Goal: Task Accomplishment & Management: Manage account settings

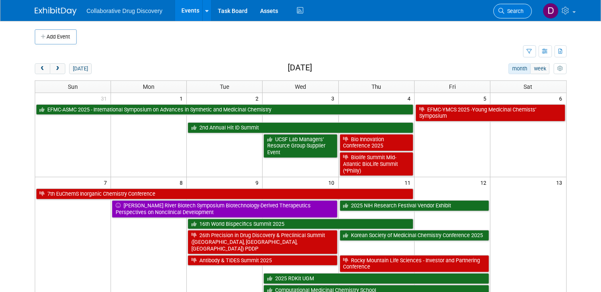
click at [510, 10] on span "Search" at bounding box center [514, 11] width 19 height 6
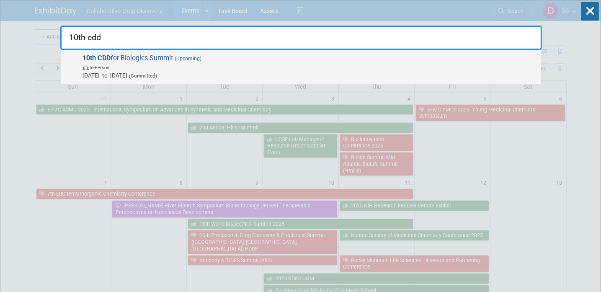
type input "10th cdd"
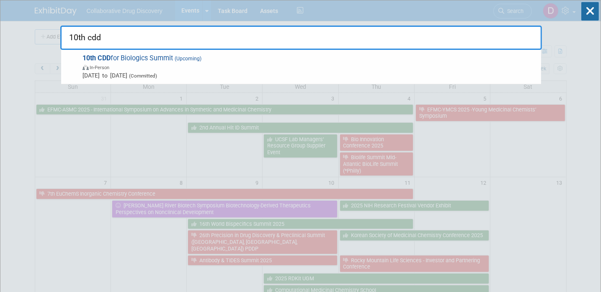
click at [154, 71] on span "Oct 14, 2025 to Oct 16, 2025 (Committed)" at bounding box center [309, 75] width 454 height 8
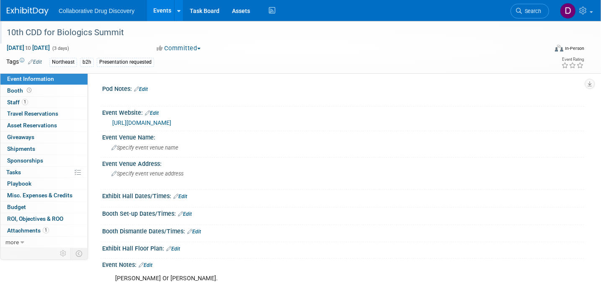
click at [83, 33] on div "10th CDD for Biologics Summit" at bounding box center [269, 32] width 531 height 15
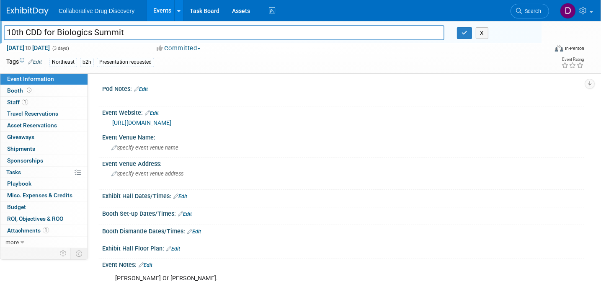
click at [83, 33] on input "10th CDD for Biologics Summit" at bounding box center [224, 32] width 441 height 15
click at [65, 35] on input "10th CDD for Biologics Summit" at bounding box center [224, 32] width 441 height 15
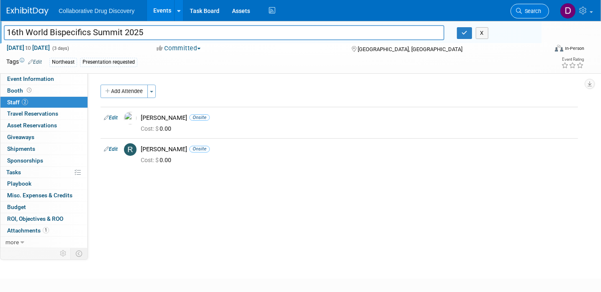
click at [529, 10] on span "Search" at bounding box center [531, 11] width 19 height 6
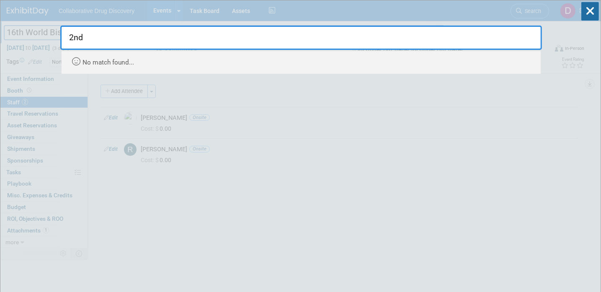
type input "2nd"
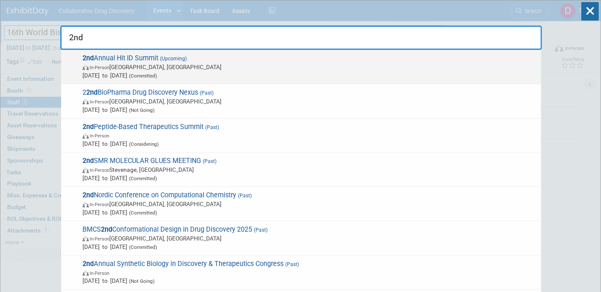
click at [278, 63] on span "In-Person Boston, MA" at bounding box center [309, 67] width 454 height 8
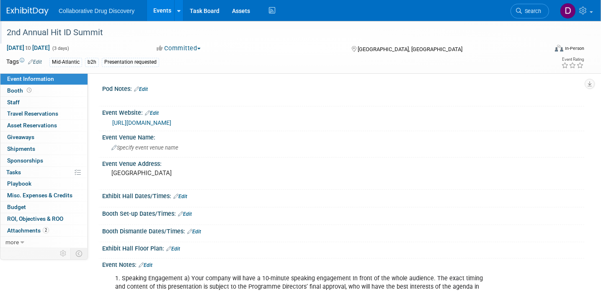
click at [95, 30] on div "2nd Annual Hit ID Summit" at bounding box center [269, 32] width 531 height 15
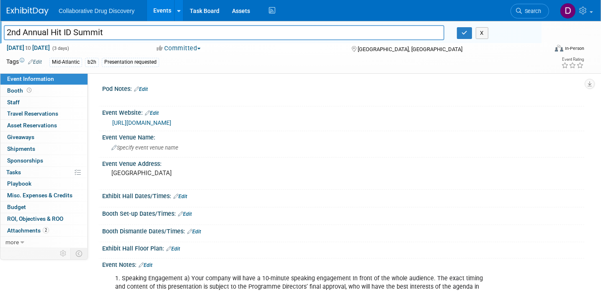
click at [95, 30] on input "2nd Annual Hit ID Summit" at bounding box center [224, 32] width 441 height 15
click at [522, 16] on link "Search" at bounding box center [529, 11] width 39 height 15
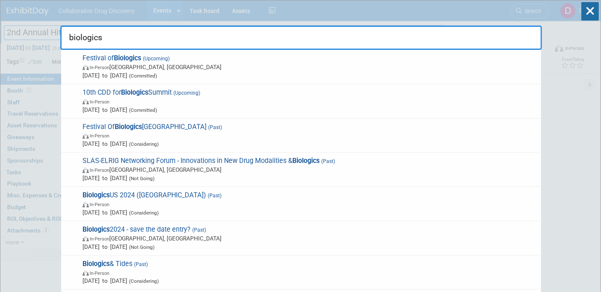
type input "biologics"
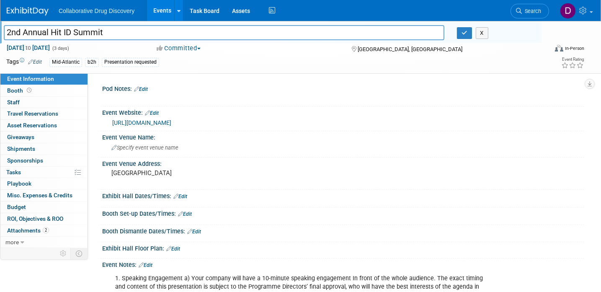
click at [31, 9] on img at bounding box center [28, 11] width 42 height 8
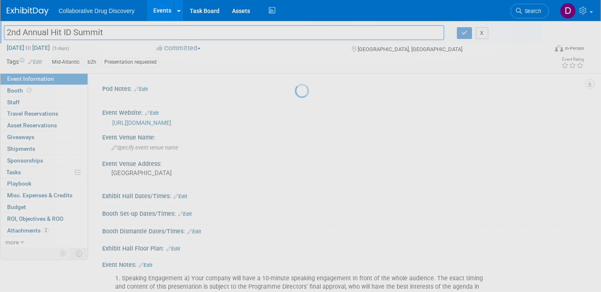
click at [31, 9] on img at bounding box center [28, 11] width 42 height 8
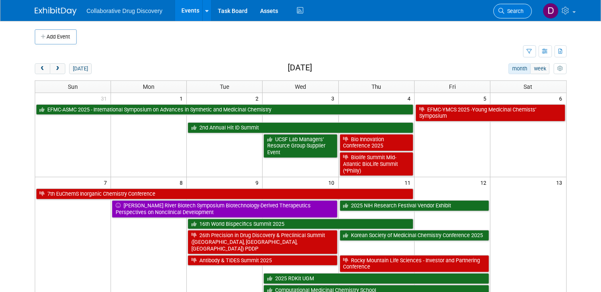
click at [514, 14] on span "Search" at bounding box center [514, 11] width 19 height 6
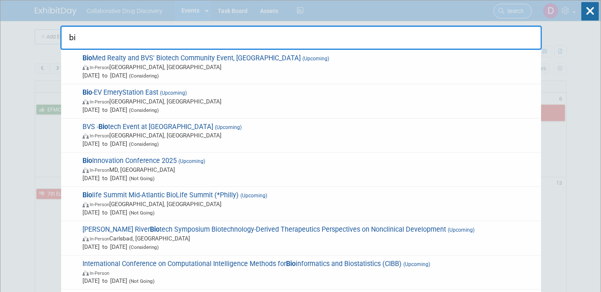
type input "b"
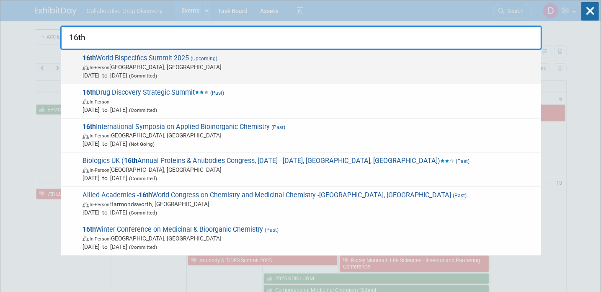
type input "16th"
click at [218, 66] on span "In-Person [GEOGRAPHIC_DATA], [GEOGRAPHIC_DATA]" at bounding box center [309, 67] width 454 height 8
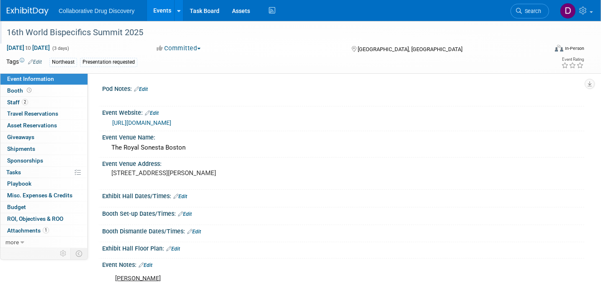
click at [98, 38] on div "16th World Bispecifics Summit 2025" at bounding box center [269, 32] width 531 height 15
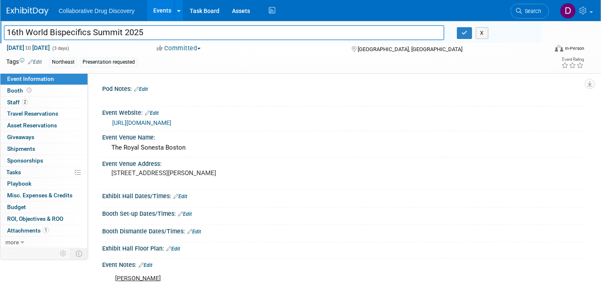
click at [98, 38] on input "16th World Bispecifics Summit 2025" at bounding box center [224, 32] width 441 height 15
click at [127, 34] on input "16th World Bispecifics Summit 2025" at bounding box center [224, 32] width 441 height 15
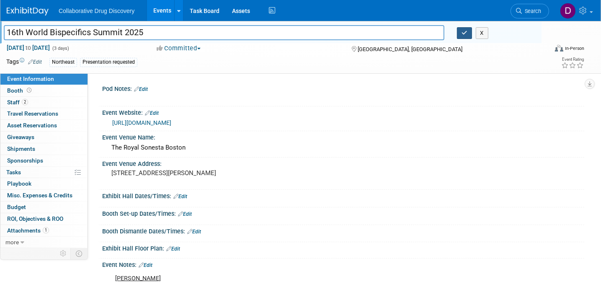
click at [462, 33] on icon "button" at bounding box center [464, 32] width 6 height 5
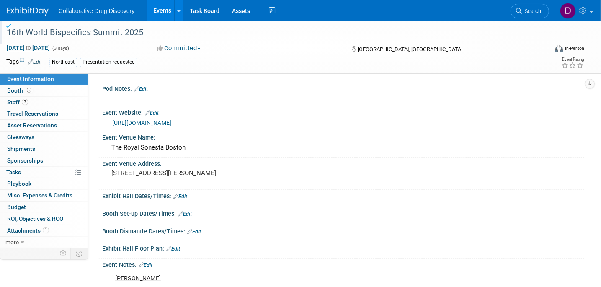
click at [46, 10] on img at bounding box center [28, 11] width 42 height 8
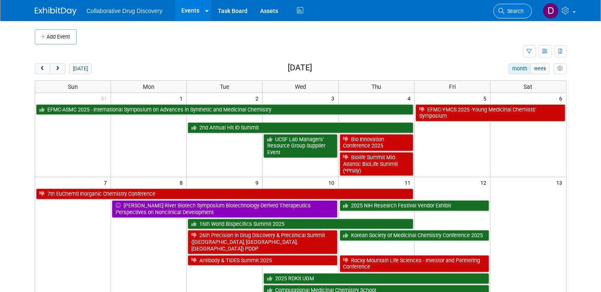
click at [504, 8] on icon at bounding box center [502, 11] width 6 height 6
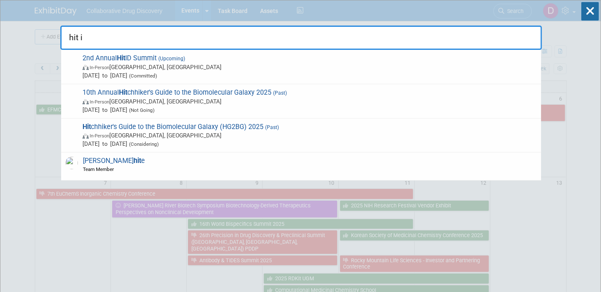
type input "hit id"
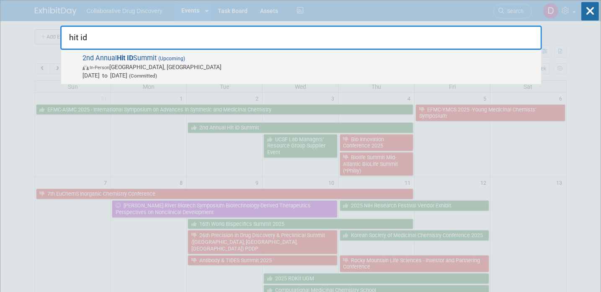
click at [165, 71] on span "Sep 2, 2025 to Sep 4, 2025 (Committed)" at bounding box center [309, 75] width 454 height 8
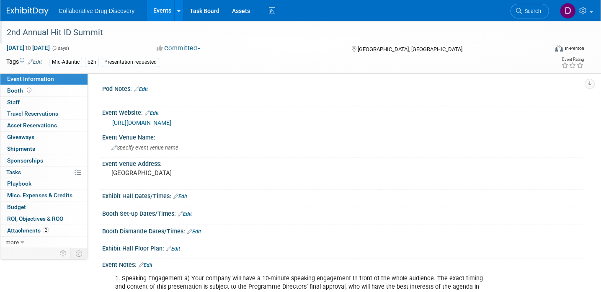
click at [73, 36] on div "2nd Annual Hit ID Summit" at bounding box center [269, 32] width 531 height 15
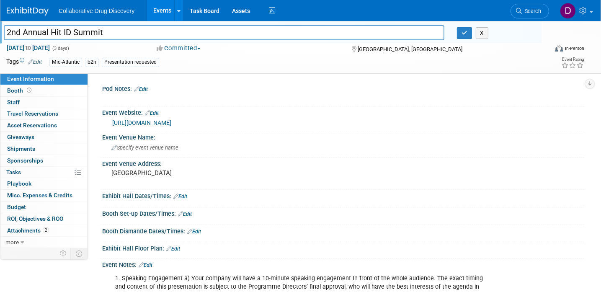
click at [73, 36] on input "2nd Annual Hit ID Summit" at bounding box center [224, 32] width 441 height 15
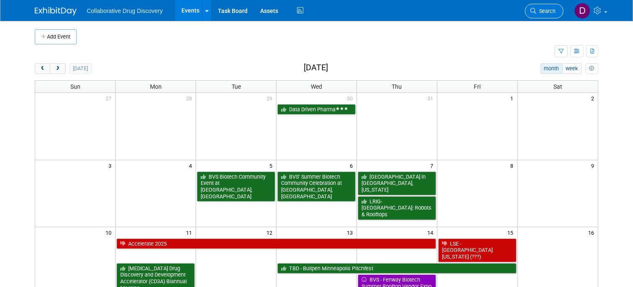
click at [552, 12] on span "Search" at bounding box center [545, 11] width 19 height 6
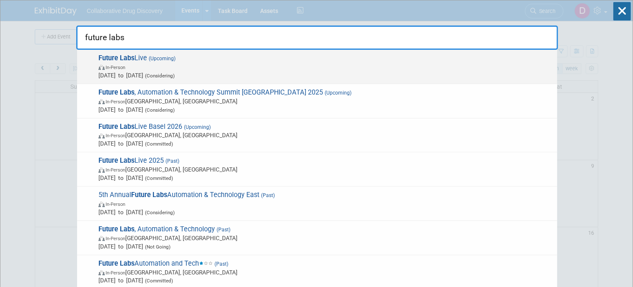
type input "future labs"
click at [319, 62] on span "Future Labs Live (Upcoming) In-Person [DATE] to [DATE] (Considering)" at bounding box center [324, 67] width 457 height 26
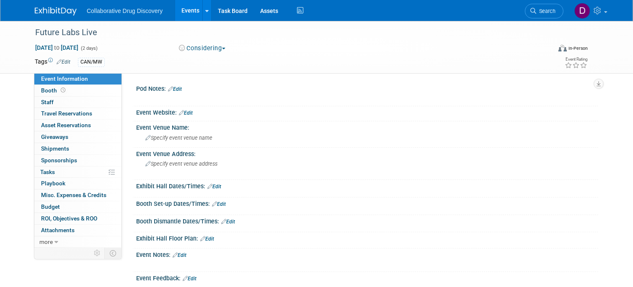
scroll to position [90, 0]
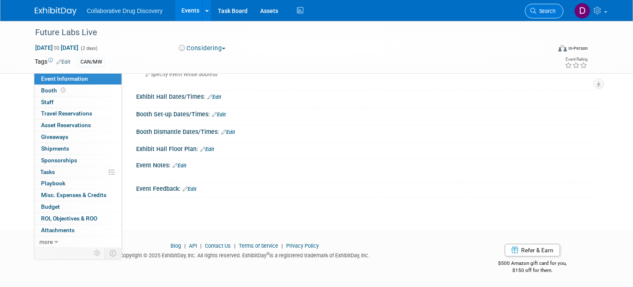
click at [534, 12] on icon at bounding box center [533, 11] width 6 height 6
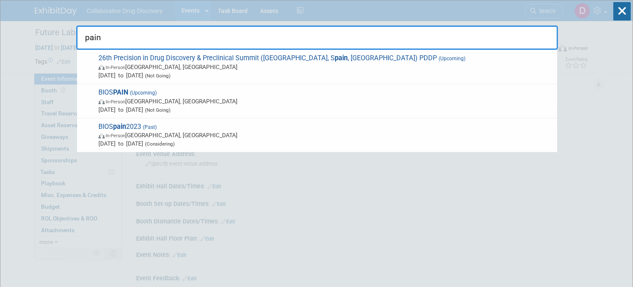
type input "pain"
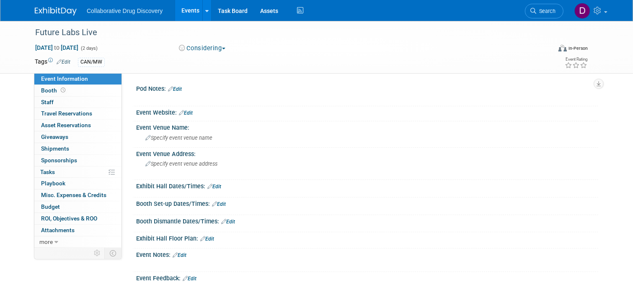
click at [55, 10] on img at bounding box center [56, 11] width 42 height 8
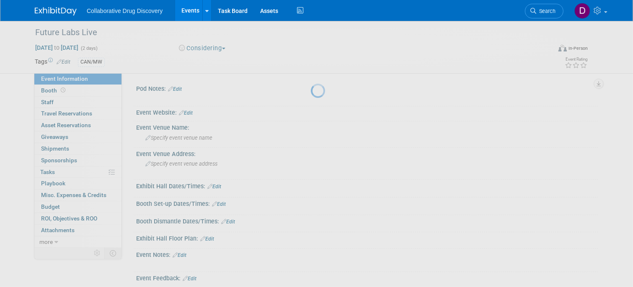
click at [55, 10] on img at bounding box center [56, 11] width 42 height 8
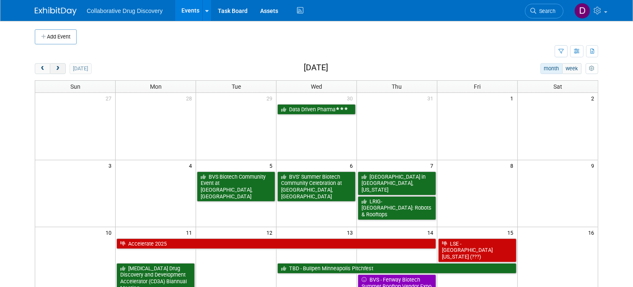
click at [58, 69] on span "next" at bounding box center [57, 68] width 6 height 5
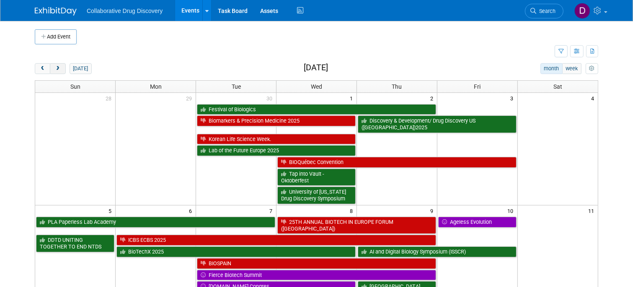
click at [58, 69] on span "next" at bounding box center [57, 68] width 6 height 5
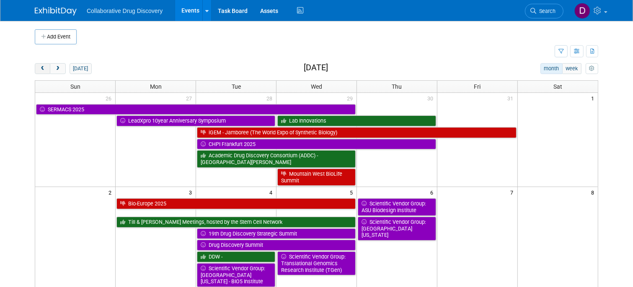
click at [39, 69] on span "prev" at bounding box center [42, 68] width 6 height 5
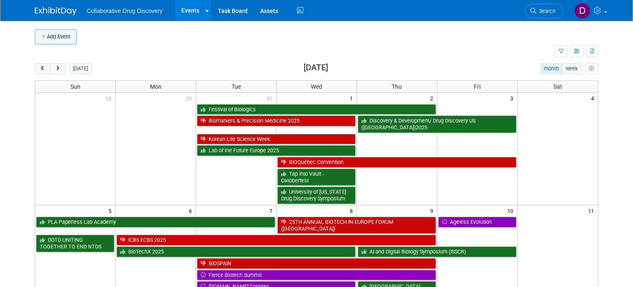
click at [61, 31] on button "Add Event" at bounding box center [56, 36] width 42 height 15
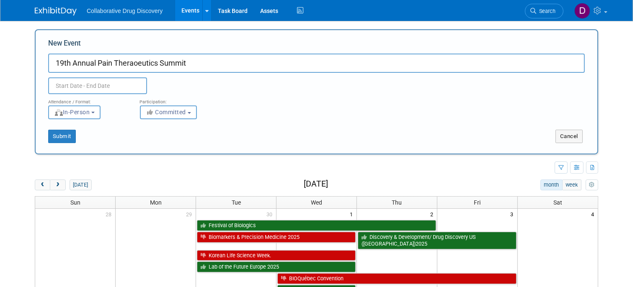
click at [141, 62] on input "19th Annual Pain Theraoeutics Summit" at bounding box center [316, 63] width 536 height 19
click at [185, 65] on input "19th Annual Pain Therapeutics Summit" at bounding box center [316, 63] width 536 height 19
click at [205, 64] on input "19th Annual Pain Therapeutics Summit" at bounding box center [316, 63] width 536 height 19
type input "19th Annual Pain Therapeutics Summit"
click at [154, 114] on icon "button" at bounding box center [151, 112] width 10 height 6
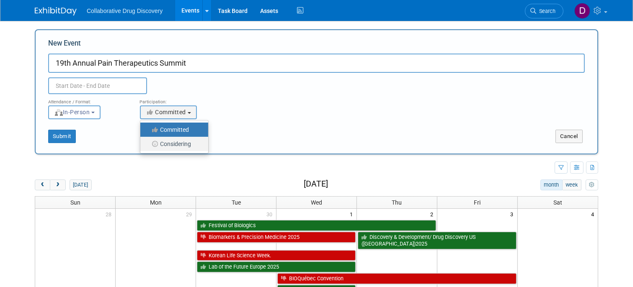
click at [162, 141] on label "Considering" at bounding box center [171, 144] width 55 height 11
click at [148, 142] on input "Considering" at bounding box center [144, 144] width 5 height 5
select select "2"
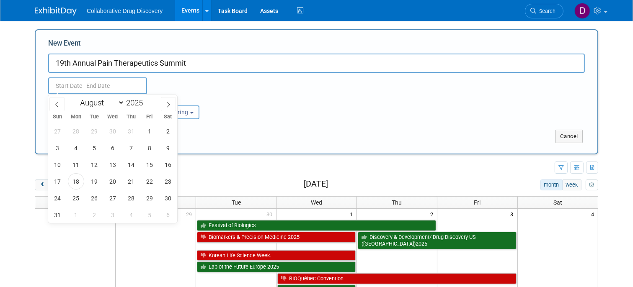
click at [117, 92] on body "Collaborative Drug Discovery Events Add Event Bulk Upload Events Shareable Even…" at bounding box center [316, 143] width 633 height 287
click at [116, 104] on select "January February March April May June July August September October November De…" at bounding box center [100, 103] width 48 height 10
select select "9"
click at [75, 166] on span "13" at bounding box center [76, 165] width 16 height 16
click at [84, 166] on div "28 29 30 1 2 3 4 5 6 7 8 9 10 11 12 13 14 15 16 17 18 19 20 21 22 23 24 25 26 2…" at bounding box center [112, 173] width 129 height 100
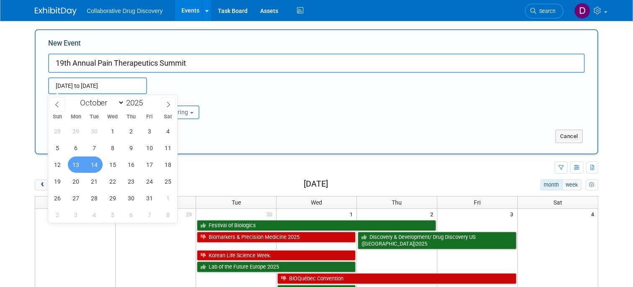
click at [97, 162] on span "14" at bounding box center [94, 165] width 16 height 16
type input "Oct 13, 2025 to Oct 14, 2025"
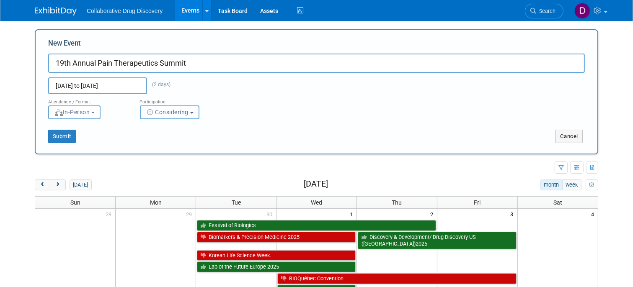
click at [185, 110] on span "Considering" at bounding box center [167, 112] width 43 height 7
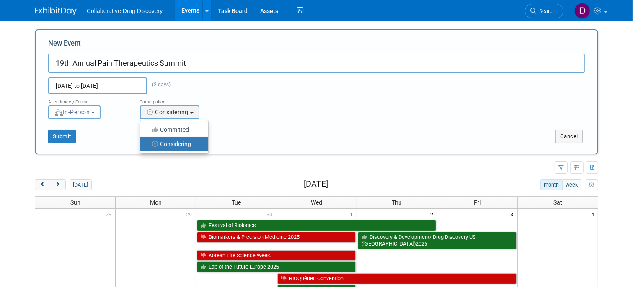
click at [185, 142] on label "Considering" at bounding box center [171, 144] width 55 height 11
click at [148, 142] on input "Considering" at bounding box center [144, 144] width 5 height 5
click at [65, 136] on button "Submit" at bounding box center [62, 136] width 28 height 13
type input "19th Annual Pain Therapeutics Summit"
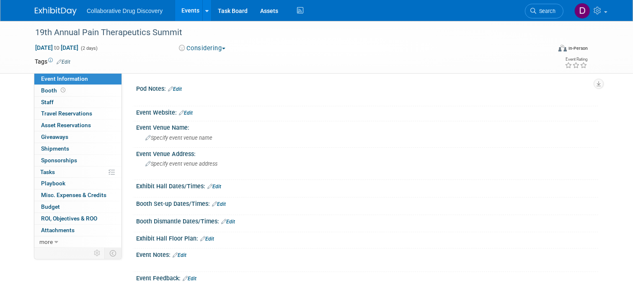
click at [189, 111] on link "Edit" at bounding box center [186, 113] width 14 height 6
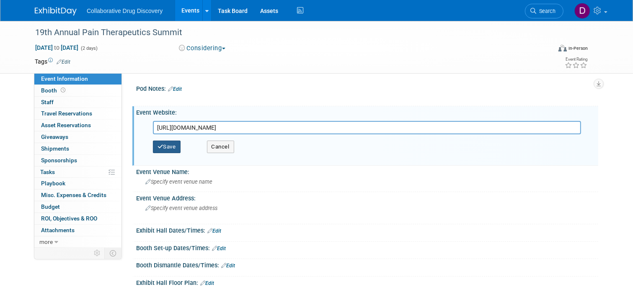
type input "https://paintherapeuticsummit.com/"
click at [166, 151] on button "Save" at bounding box center [167, 147] width 28 height 13
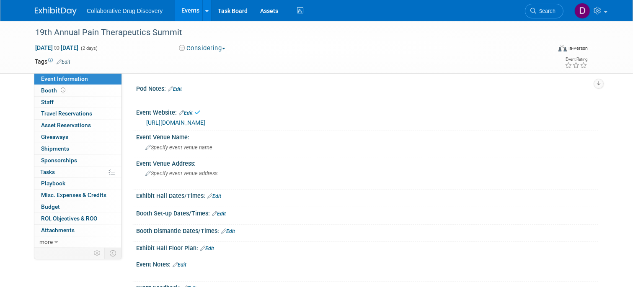
click at [60, 59] on icon at bounding box center [59, 61] width 5 height 5
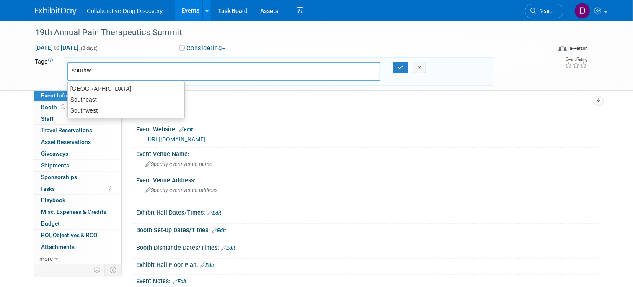
type input "southwe"
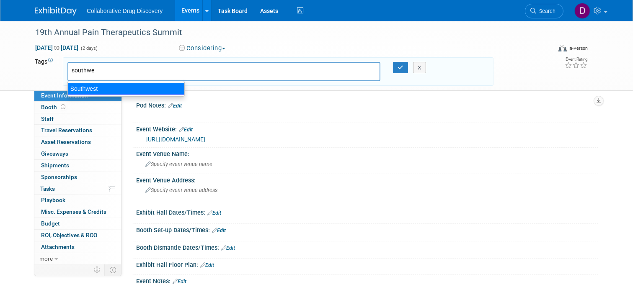
click at [98, 89] on div "Southwest" at bounding box center [125, 89] width 117 height 12
type input "Southwest"
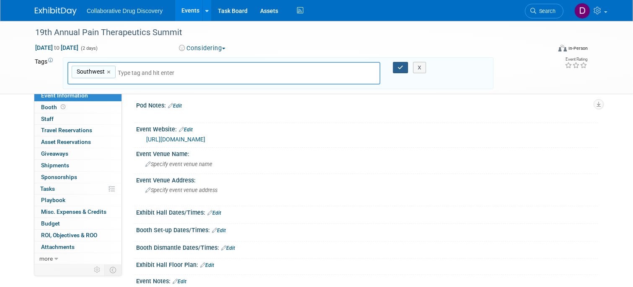
click at [399, 67] on icon "button" at bounding box center [400, 67] width 6 height 5
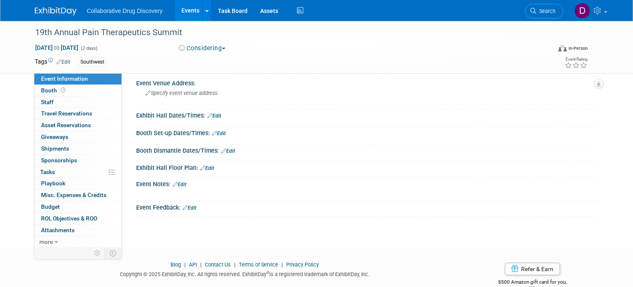
scroll to position [99, 0]
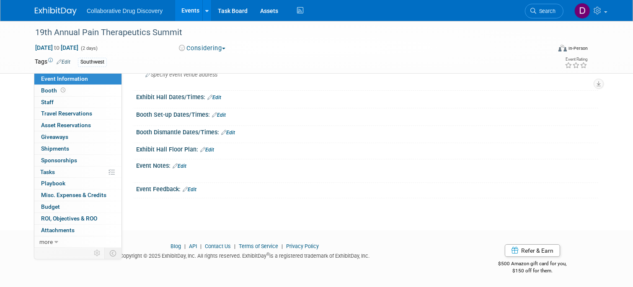
click at [183, 164] on link "Edit" at bounding box center [180, 166] width 14 height 6
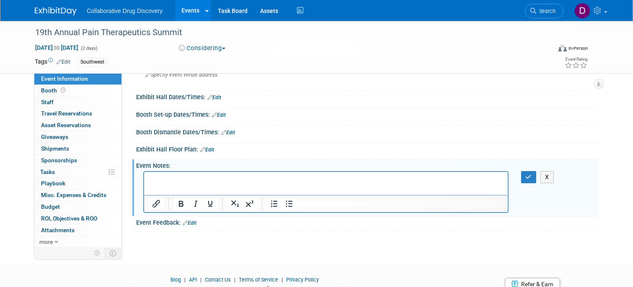
scroll to position [0, 0]
click at [523, 178] on button "button" at bounding box center [528, 177] width 15 height 12
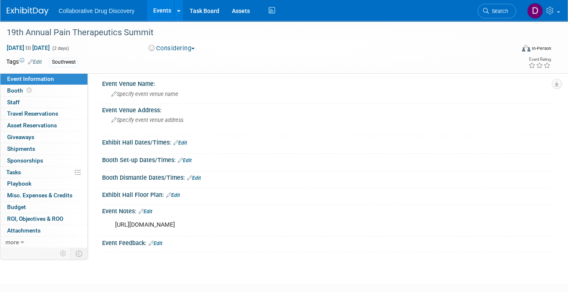
scroll to position [57, 0]
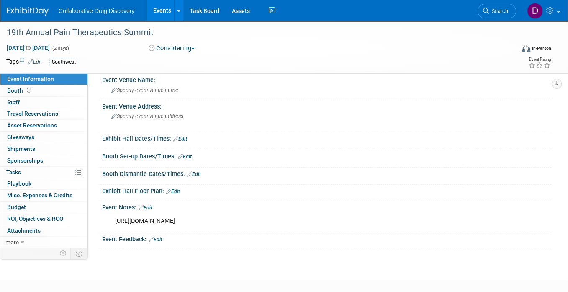
click at [152, 206] on link "Edit" at bounding box center [146, 208] width 14 height 6
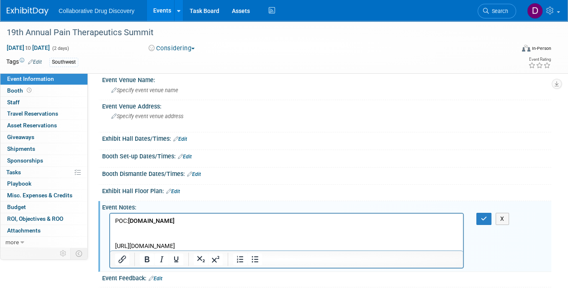
scroll to position [66, 0]
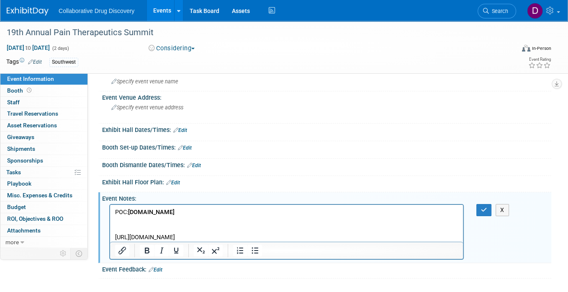
click at [299, 247] on div at bounding box center [286, 250] width 353 height 13
click at [300, 238] on p "https://paintherapeuticsummit.com/speakers2025/speaking-opportunities-2" at bounding box center [286, 237] width 343 height 8
copy p "https://paintherapeuticsummit.com/speakers2025/speaking-opportunities-2"
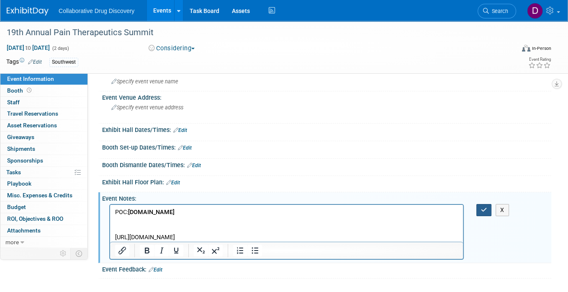
click at [487, 207] on button "button" at bounding box center [484, 210] width 15 height 12
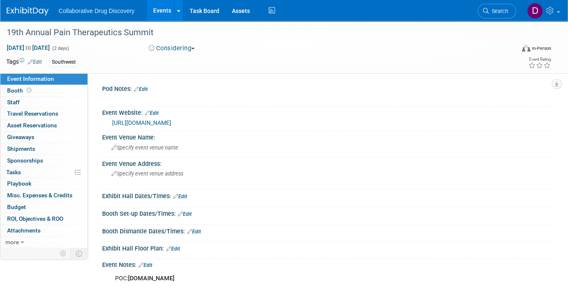
scroll to position [69, 0]
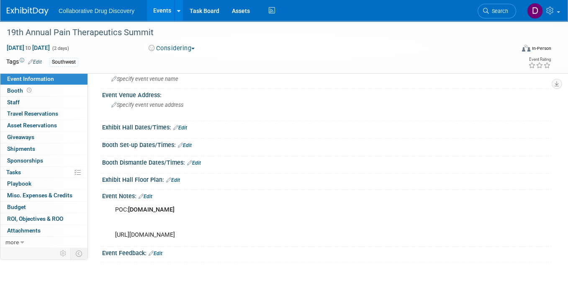
click at [151, 198] on link "Edit" at bounding box center [146, 196] width 14 height 6
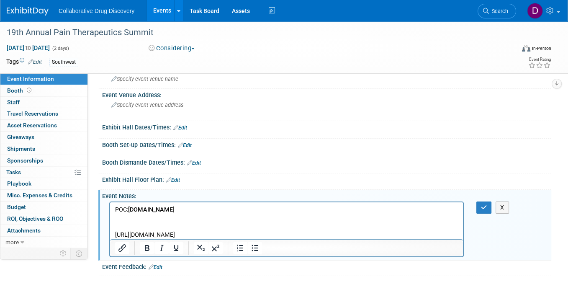
scroll to position [0, 0]
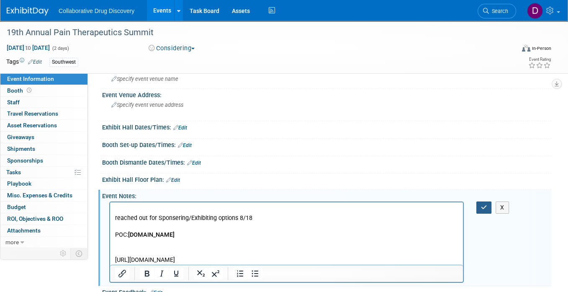
click at [479, 207] on button "button" at bounding box center [484, 207] width 15 height 12
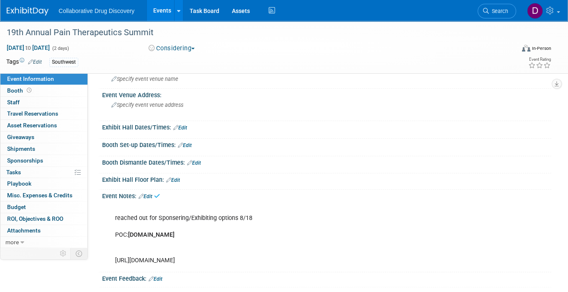
drag, startPoint x: 33, startPoint y: 11, endPoint x: 48, endPoint y: 0, distance: 18.4
click at [33, 11] on img at bounding box center [28, 11] width 42 height 8
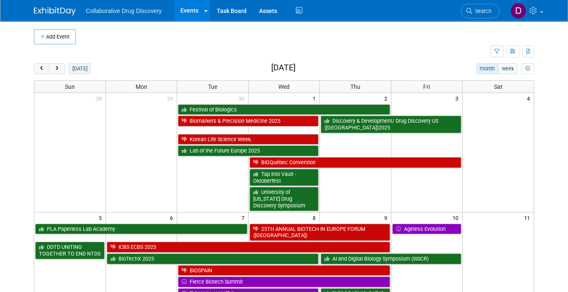
click at [70, 70] on button "[DATE]" at bounding box center [80, 68] width 22 height 11
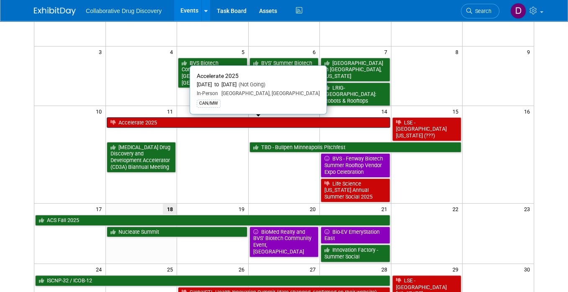
scroll to position [111, 0]
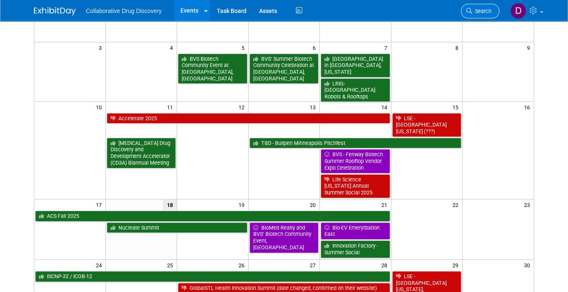
click at [482, 16] on link "Search" at bounding box center [480, 11] width 39 height 15
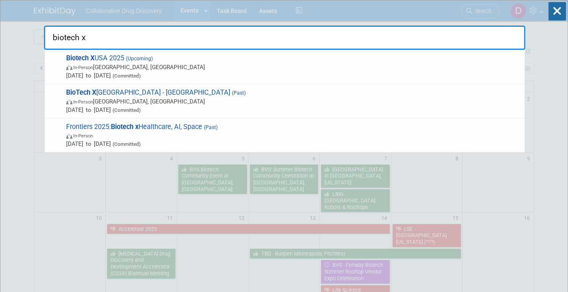
type input "biotech x"
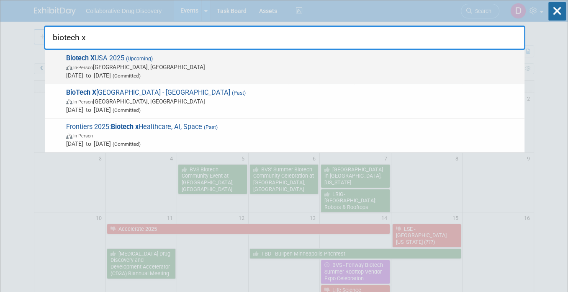
click at [289, 66] on span "In-Person Philadelphia, PA" at bounding box center [293, 67] width 454 height 8
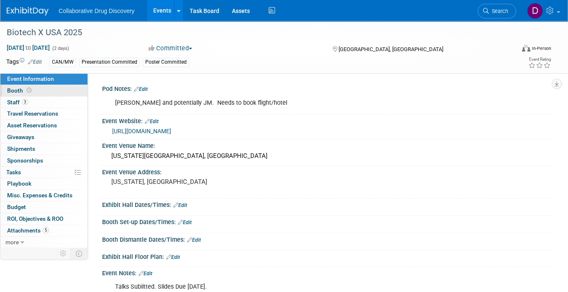
drag, startPoint x: 22, startPoint y: 100, endPoint x: 23, endPoint y: 93, distance: 7.6
click at [22, 100] on span "3" at bounding box center [25, 102] width 6 height 6
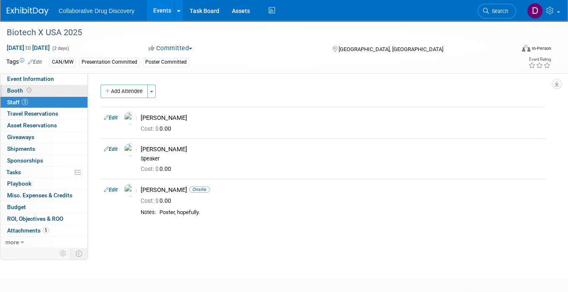
click at [23, 92] on span "Booth" at bounding box center [20, 90] width 26 height 7
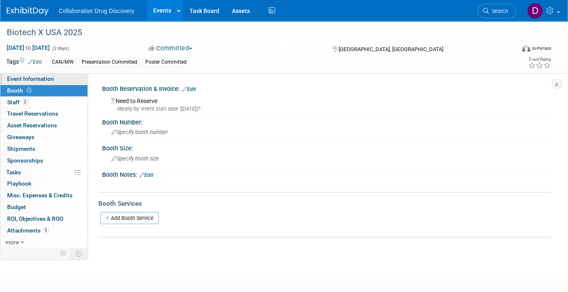
click at [23, 77] on span "Event Information" at bounding box center [30, 78] width 47 height 7
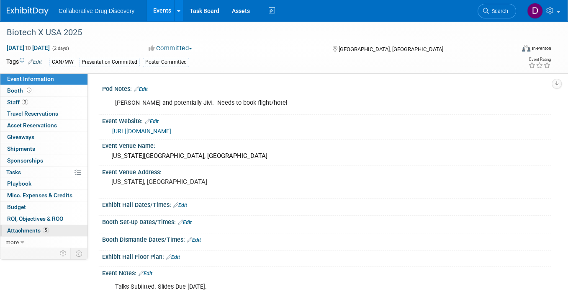
click at [31, 225] on link "5 Attachments 5" at bounding box center [43, 230] width 87 height 11
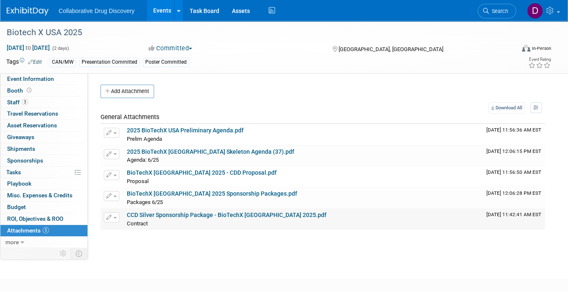
click at [155, 214] on link "CCD Silver Sponsorship Package - BioTechX USA 2025.pdf" at bounding box center [227, 214] width 200 height 7
click at [168, 214] on link "CCD Silver Sponsorship Package - BioTechX USA 2025.pdf" at bounding box center [227, 214] width 200 height 7
click at [68, 80] on link "Event Information" at bounding box center [43, 78] width 87 height 11
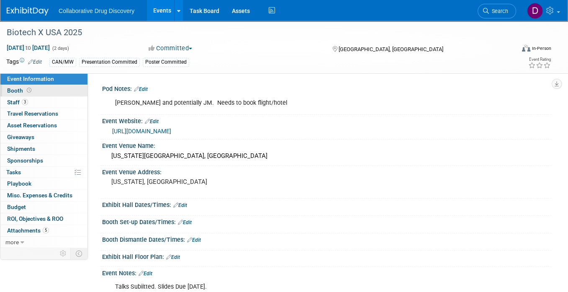
click at [47, 90] on link "Booth" at bounding box center [43, 90] width 87 height 11
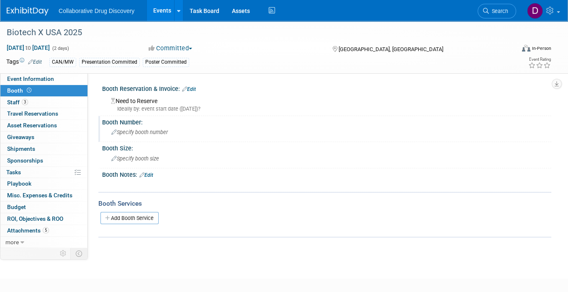
click at [152, 131] on span "Specify booth number" at bounding box center [139, 132] width 57 height 6
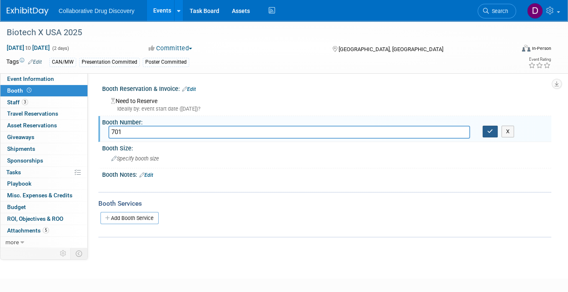
type input "701"
click at [495, 129] on button "button" at bounding box center [490, 132] width 15 height 12
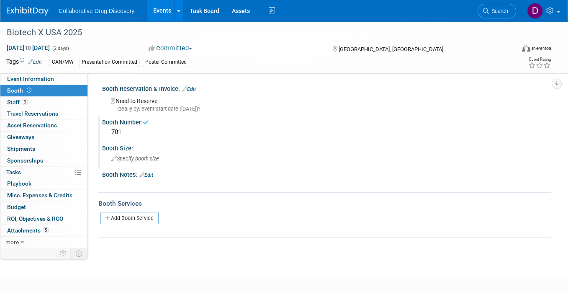
click at [166, 155] on div "Specify booth size" at bounding box center [326, 158] width 437 height 13
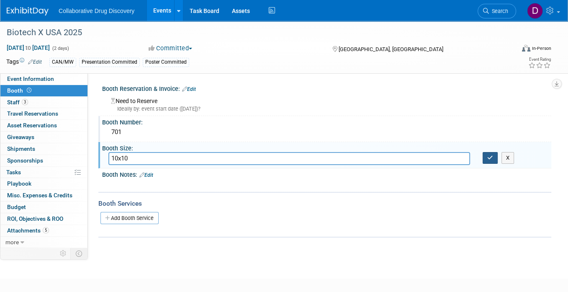
type input "10x10"
click at [496, 157] on button "button" at bounding box center [490, 158] width 15 height 12
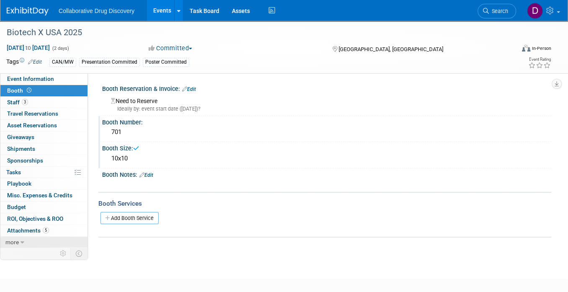
click at [28, 237] on link "more" at bounding box center [43, 242] width 87 height 11
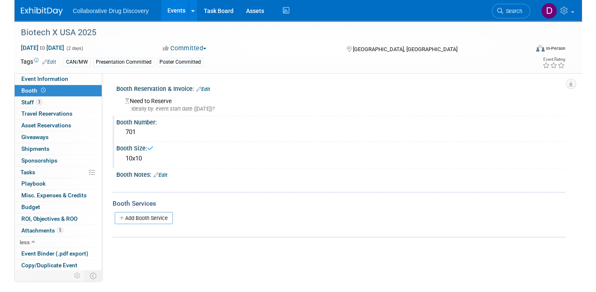
scroll to position [34, 0]
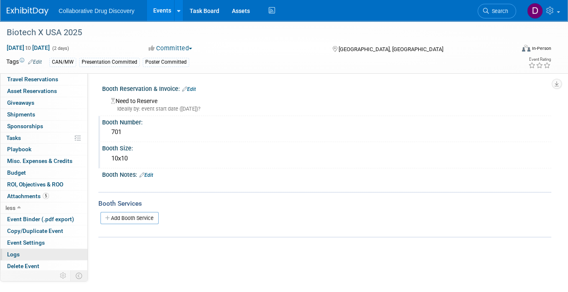
click at [26, 253] on link "Logs" at bounding box center [43, 254] width 87 height 11
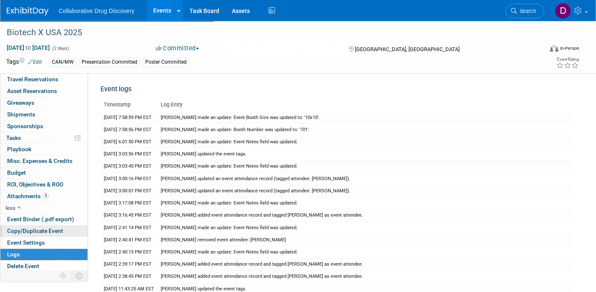
scroll to position [0, 0]
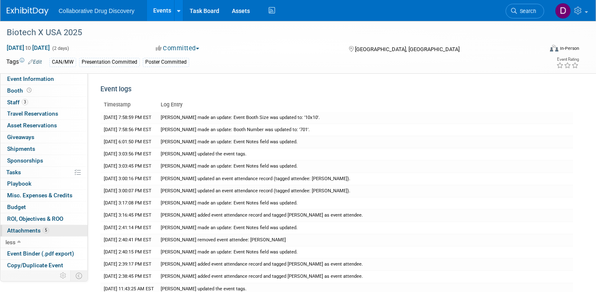
click at [37, 232] on span "Attachments 5" at bounding box center [28, 230] width 42 height 7
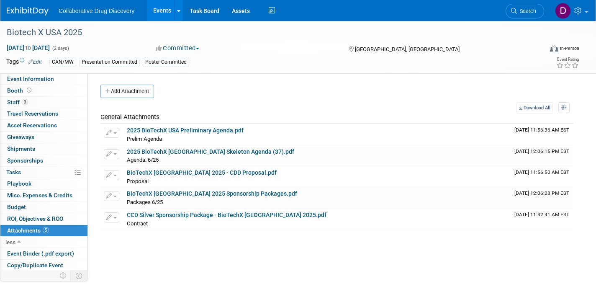
click at [141, 92] on button "Add Attachment" at bounding box center [127, 91] width 54 height 13
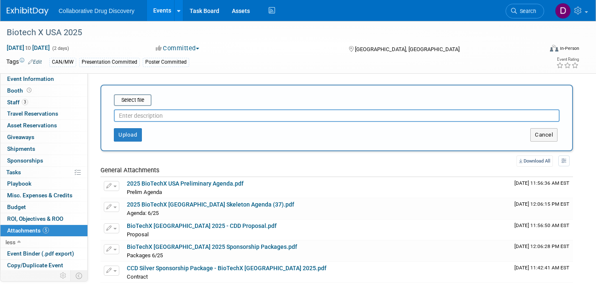
click at [153, 104] on div "Select file" at bounding box center [337, 100] width 446 height 12
click at [149, 100] on input "file" at bounding box center [101, 100] width 100 height 10
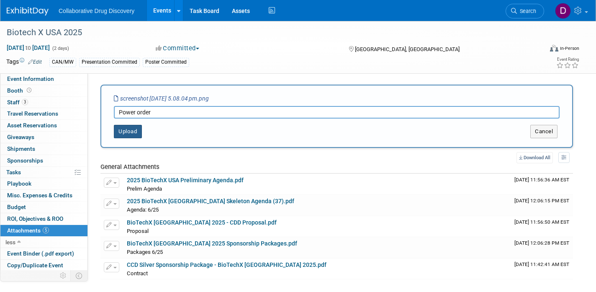
type input "Power order"
click at [137, 131] on button "Upload" at bounding box center [128, 131] width 28 height 13
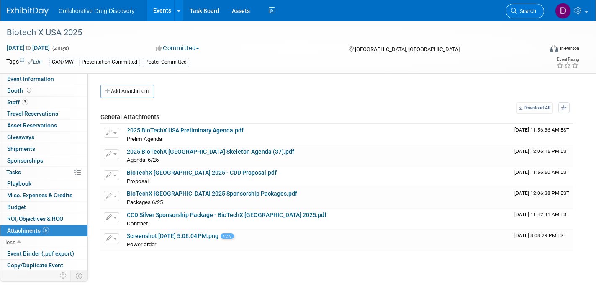
click at [536, 9] on span "Search" at bounding box center [526, 11] width 19 height 6
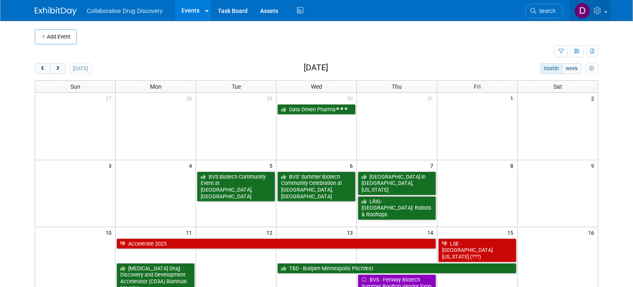
click at [600, 12] on icon at bounding box center [598, 11] width 10 height 8
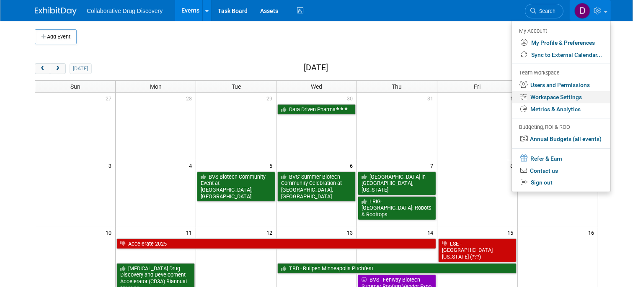
scroll to position [4, 0]
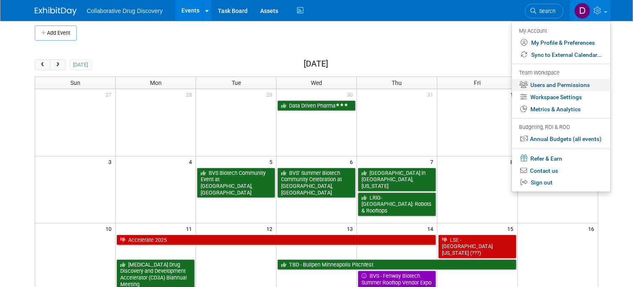
click at [551, 84] on link "Users and Permissions" at bounding box center [561, 85] width 98 height 12
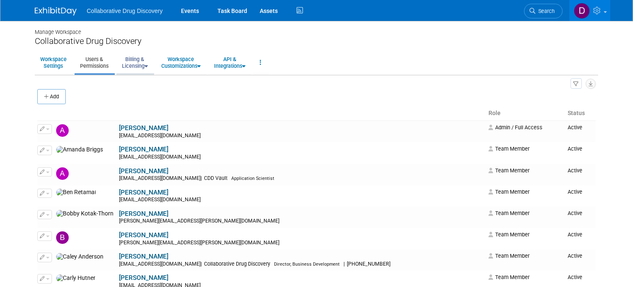
click at [144, 63] on link "Billing & Licensing" at bounding box center [134, 62] width 37 height 21
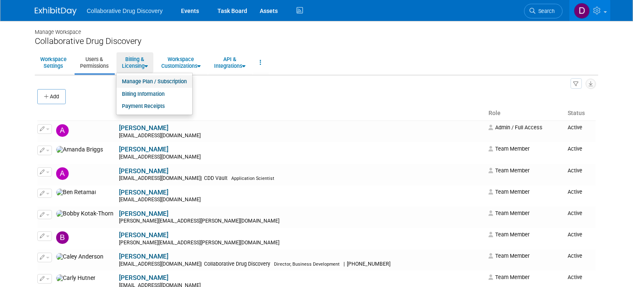
click at [151, 81] on link "Manage Plan / Subscription" at bounding box center [154, 81] width 76 height 13
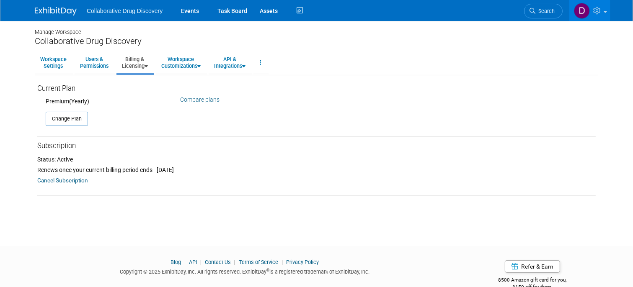
click at [201, 96] on link "Compare plans" at bounding box center [199, 99] width 39 height 7
click at [98, 60] on link "Users & Permissions" at bounding box center [94, 62] width 39 height 21
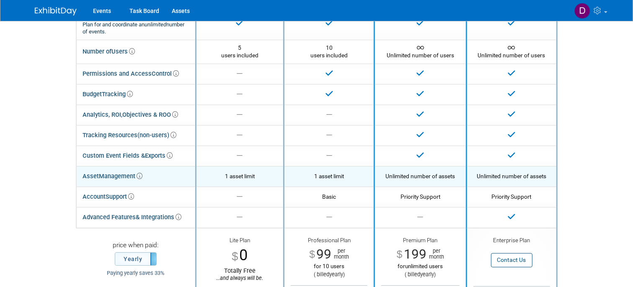
scroll to position [83, 0]
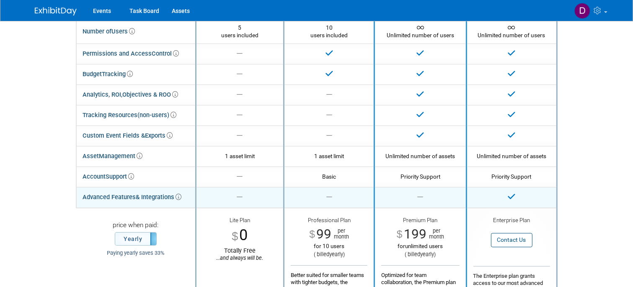
click at [182, 196] on icon at bounding box center [179, 197] width 6 height 6
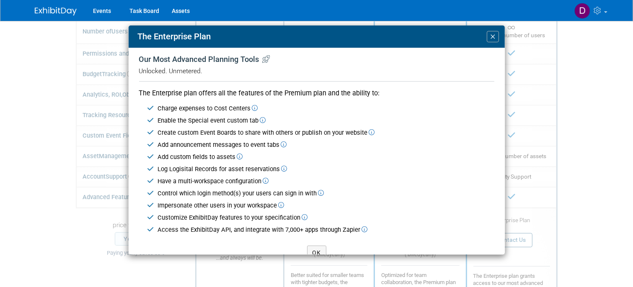
scroll to position [13, 0]
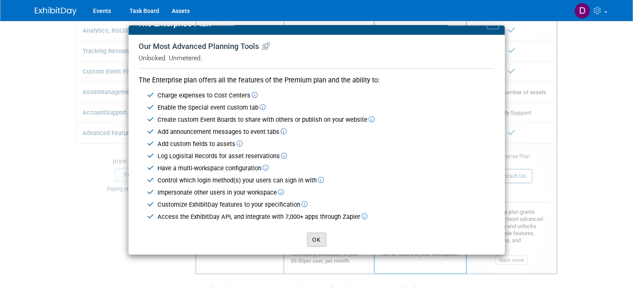
click at [316, 245] on button "OK" at bounding box center [316, 240] width 19 height 14
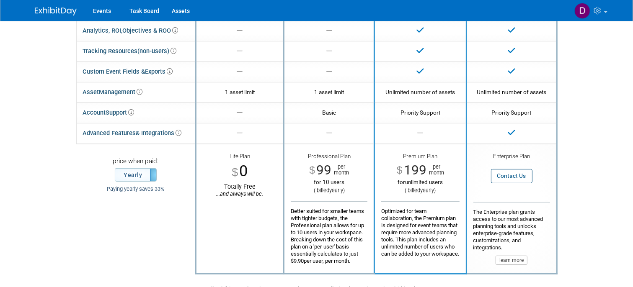
scroll to position [181, 0]
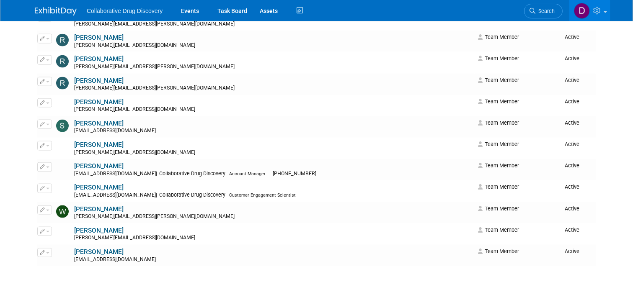
scroll to position [1154, 0]
